Goal: Task Accomplishment & Management: Manage account settings

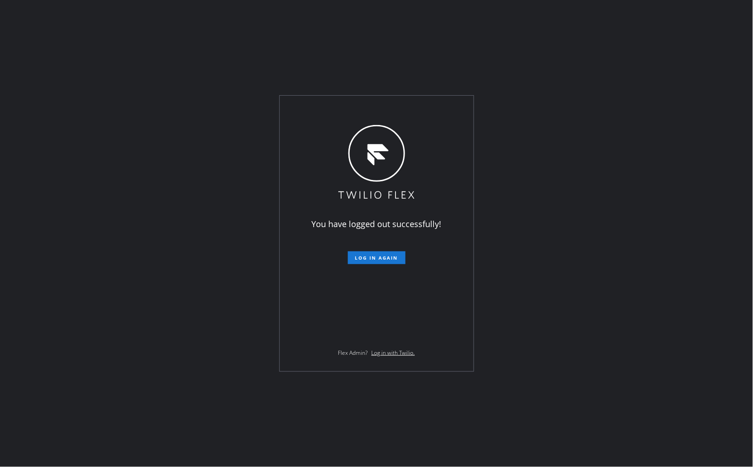
click at [373, 258] on span "Log in again" at bounding box center [376, 257] width 43 height 6
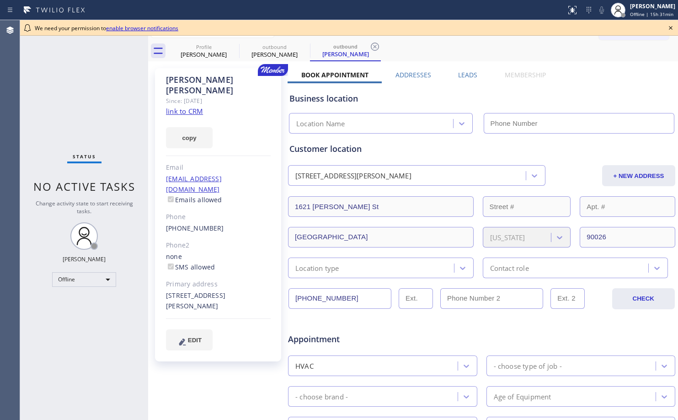
type input "[PHONE_NUMBER]"
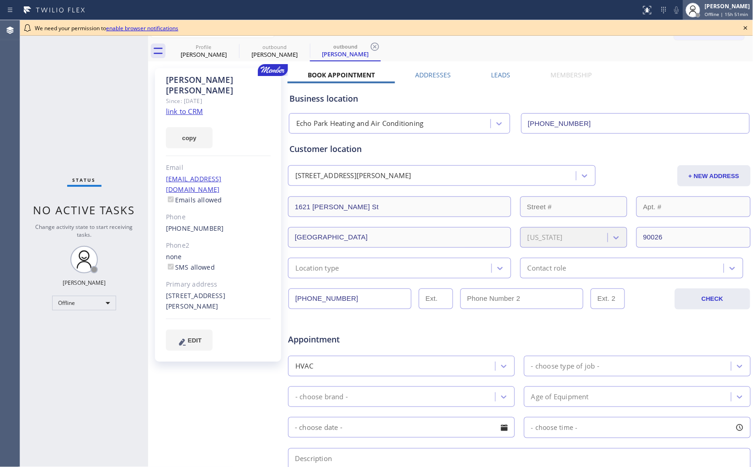
click at [678, 14] on span "Offline | 15h 51min" at bounding box center [726, 14] width 43 height 6
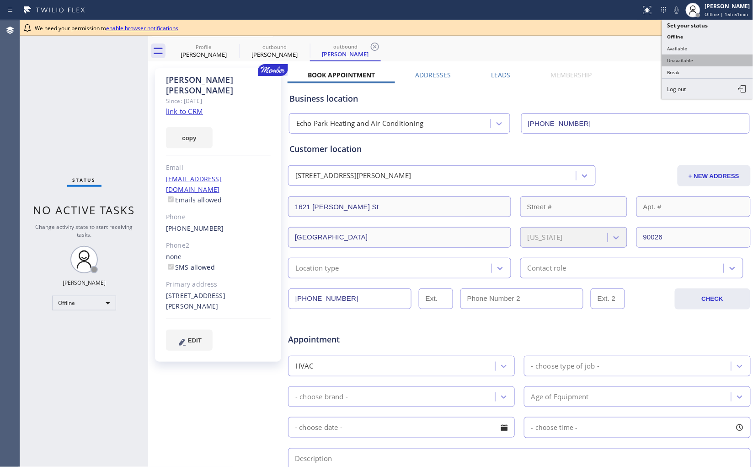
click at [678, 60] on button "Unavailable" at bounding box center [707, 60] width 91 height 12
